Goal: Task Accomplishment & Management: Use online tool/utility

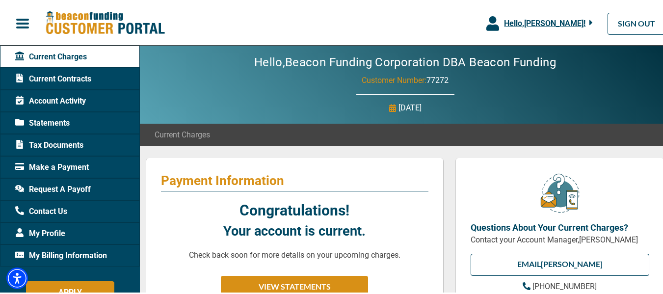
click at [486, 22] on icon "button" at bounding box center [492, 22] width 13 height 15
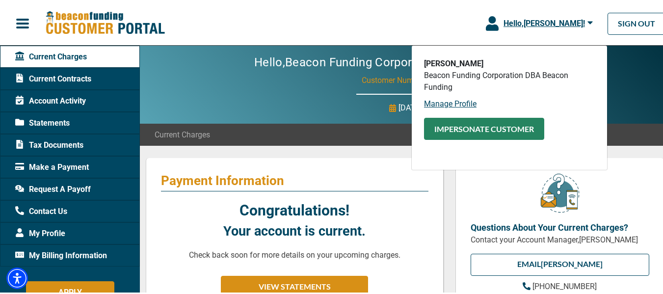
click at [470, 122] on button "Impersonate Customer" at bounding box center [484, 127] width 120 height 22
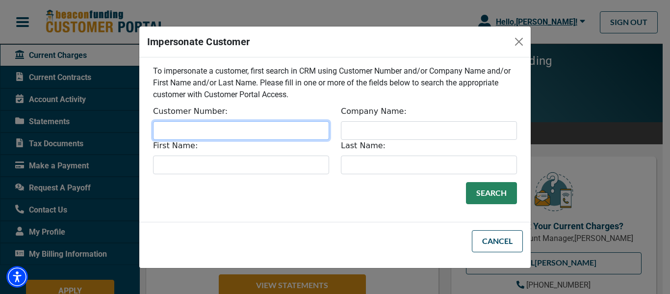
click at [227, 130] on input "Customer Number:" at bounding box center [241, 130] width 176 height 19
type input "32956"
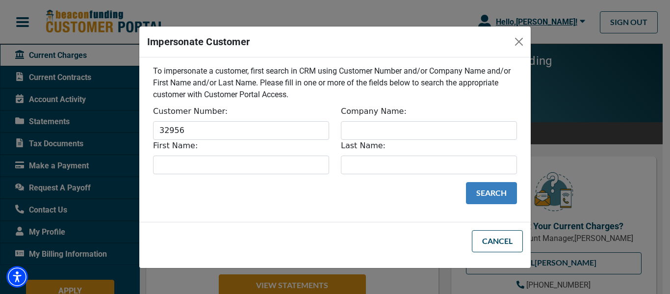
click at [500, 187] on button "Search" at bounding box center [491, 193] width 51 height 22
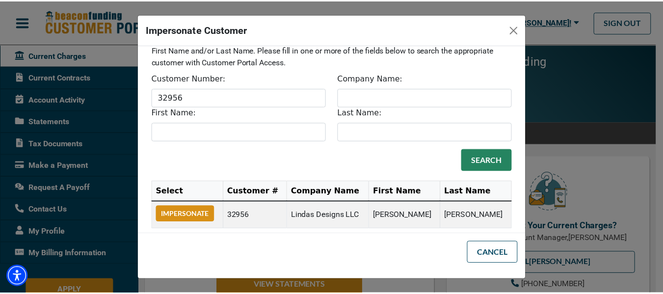
scroll to position [32, 0]
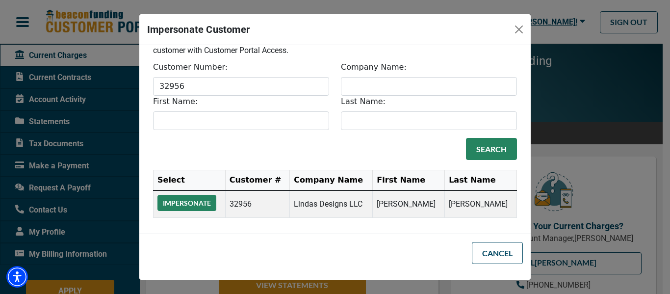
click at [203, 203] on button "Impersonate" at bounding box center [187, 203] width 59 height 16
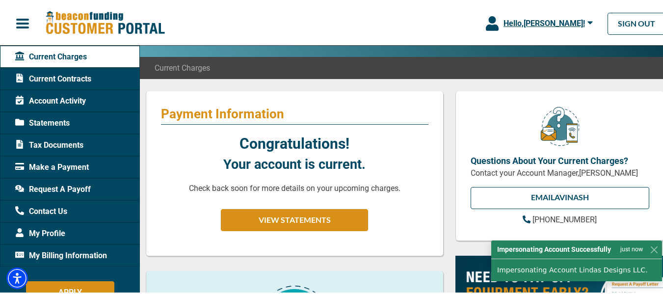
scroll to position [196, 0]
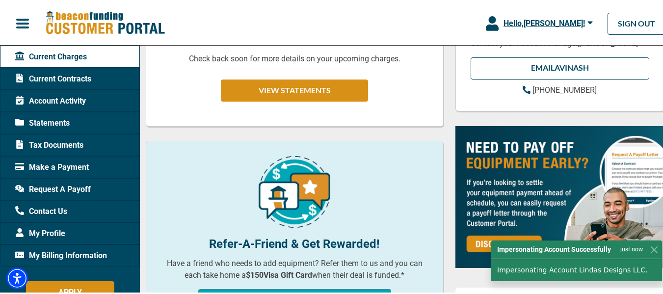
click at [106, 117] on div "Statements" at bounding box center [70, 121] width 140 height 22
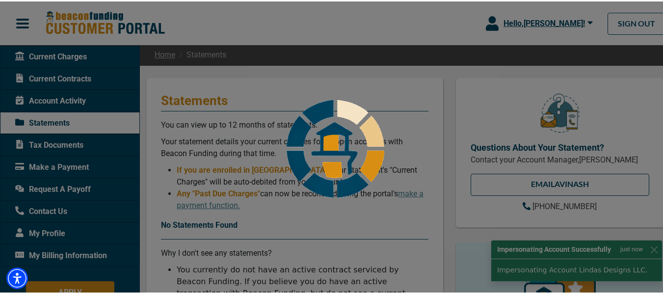
scroll to position [245, 0]
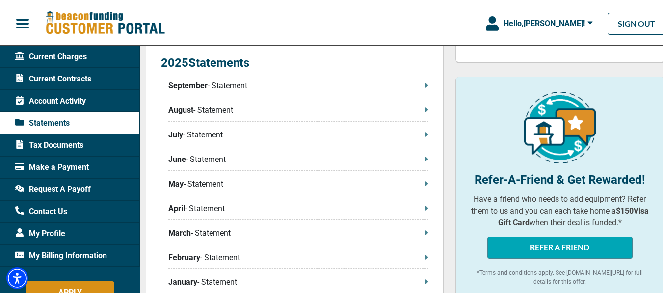
click at [419, 106] on p "August - Statement" at bounding box center [298, 109] width 260 height 12
click at [474, 22] on button "Hello, [PERSON_NAME] !" at bounding box center [539, 22] width 136 height 44
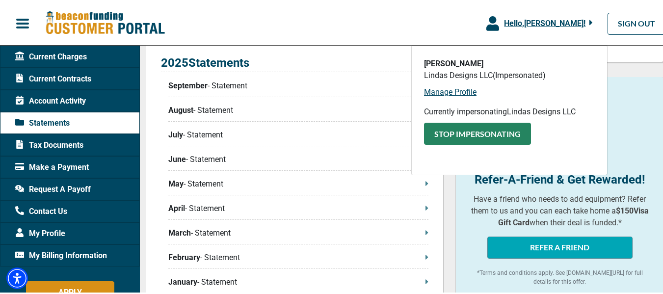
click at [464, 131] on button "Stop Impersonating" at bounding box center [477, 132] width 107 height 22
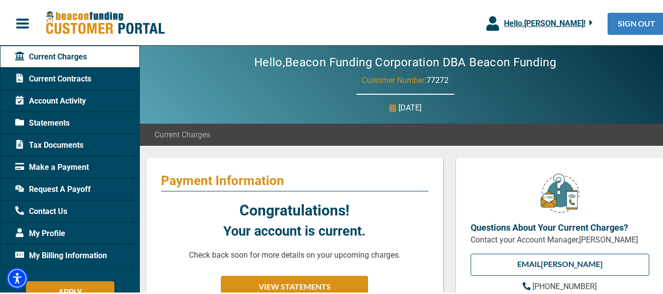
click at [611, 18] on link "SIGN OUT" at bounding box center [637, 22] width 58 height 22
